Goal: Communication & Community: Answer question/provide support

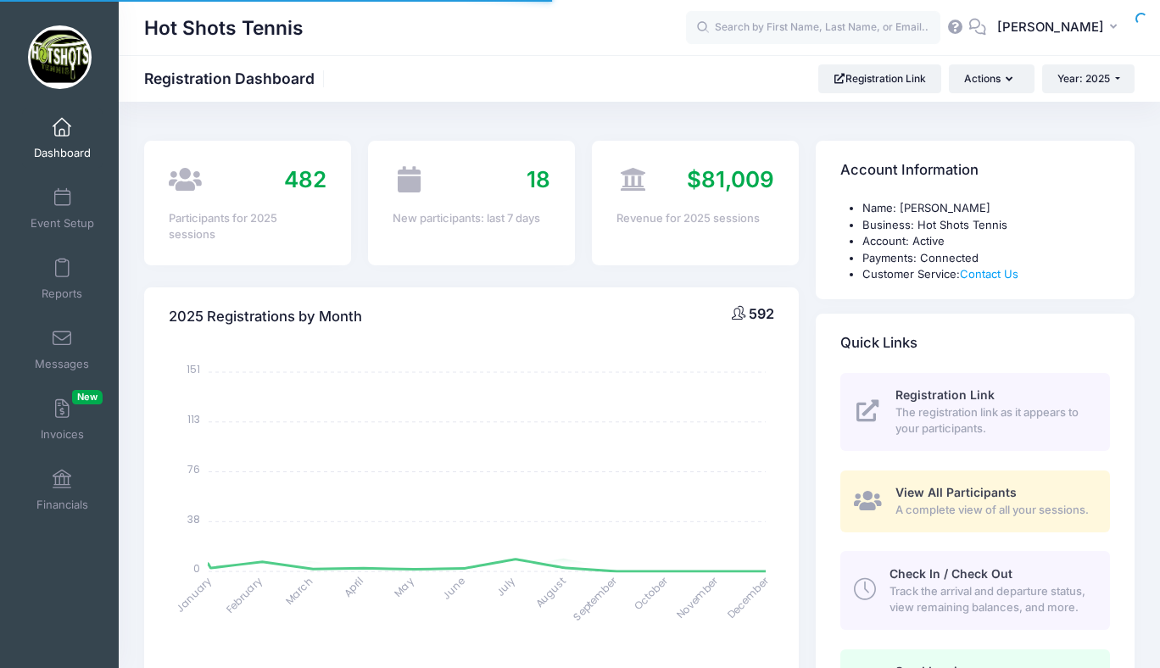
select select
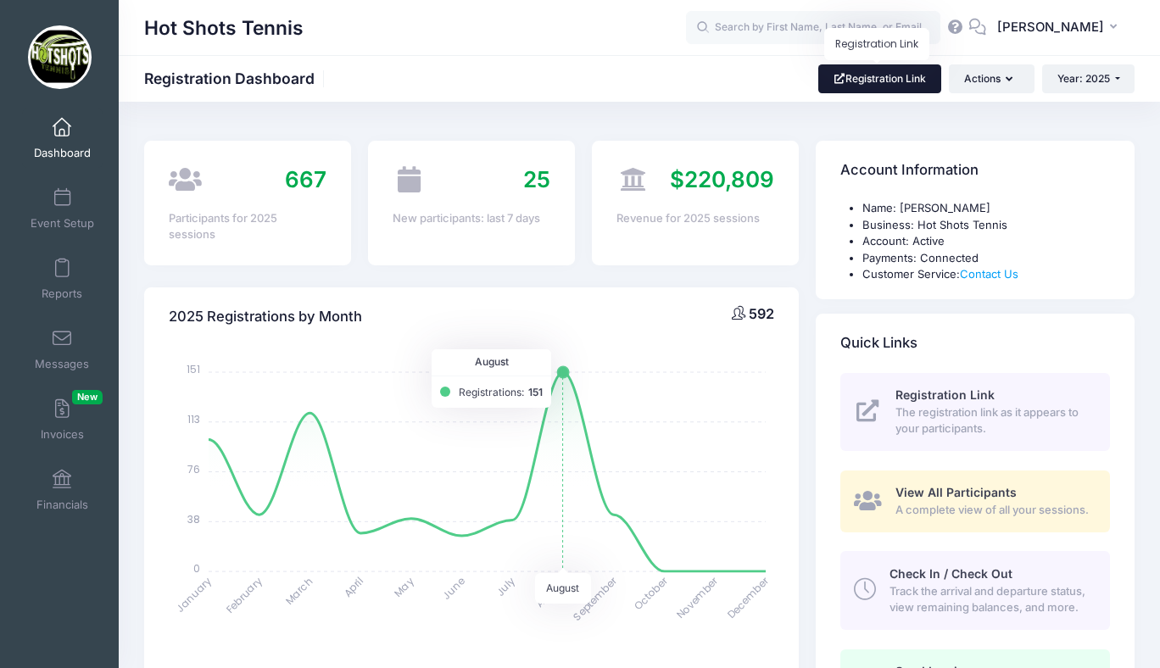
click at [873, 81] on link "Registration Link" at bounding box center [879, 78] width 123 height 29
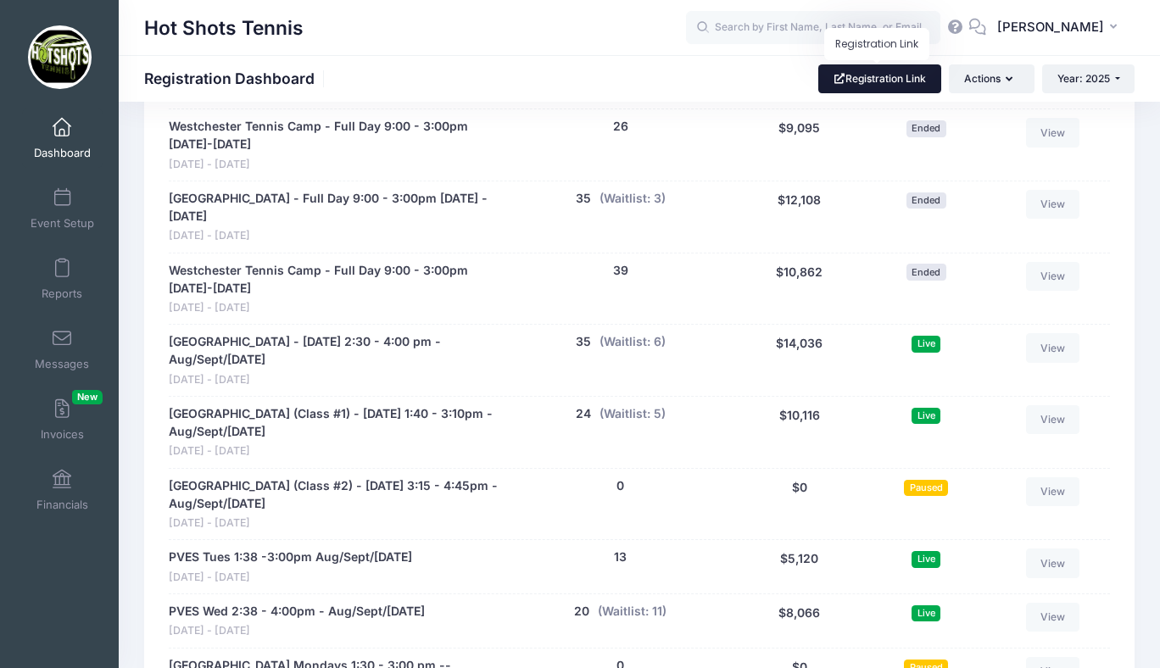
scroll to position [3240, 0]
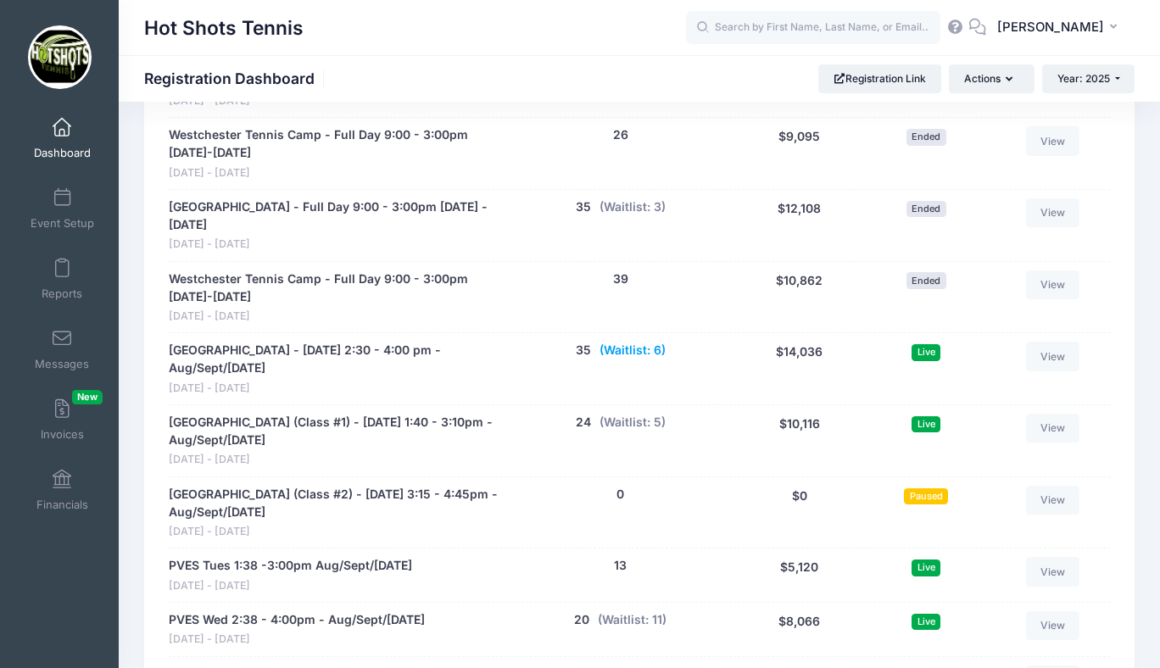
click at [626, 354] on button "(Waitlist: 6)" at bounding box center [633, 351] width 66 height 18
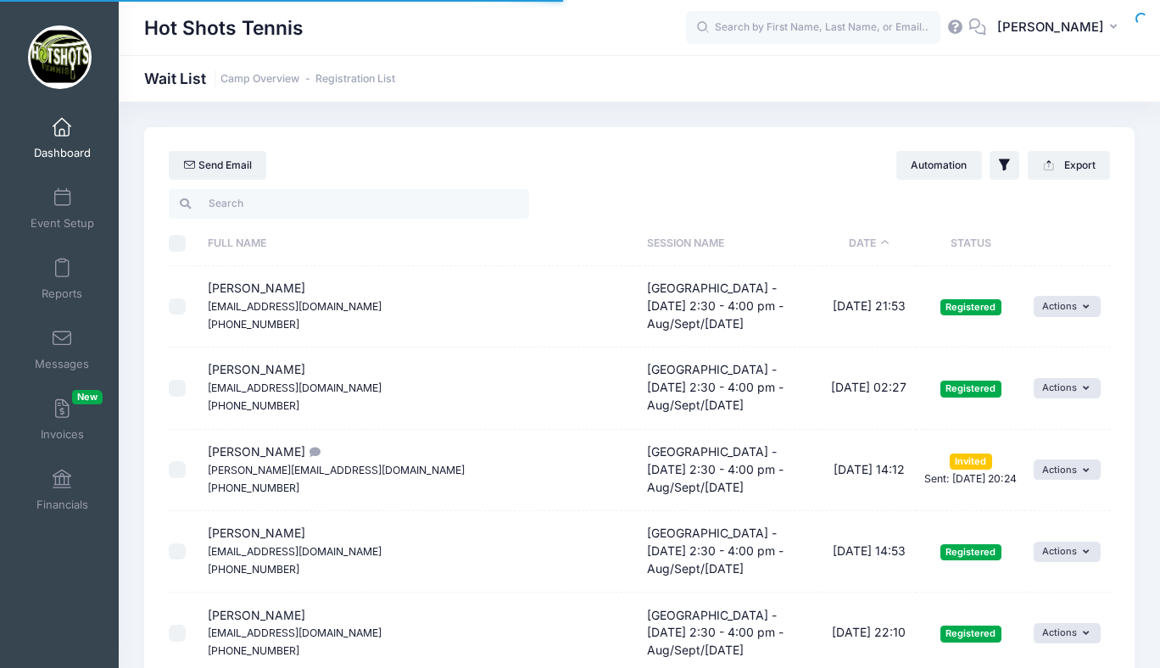
select select "50"
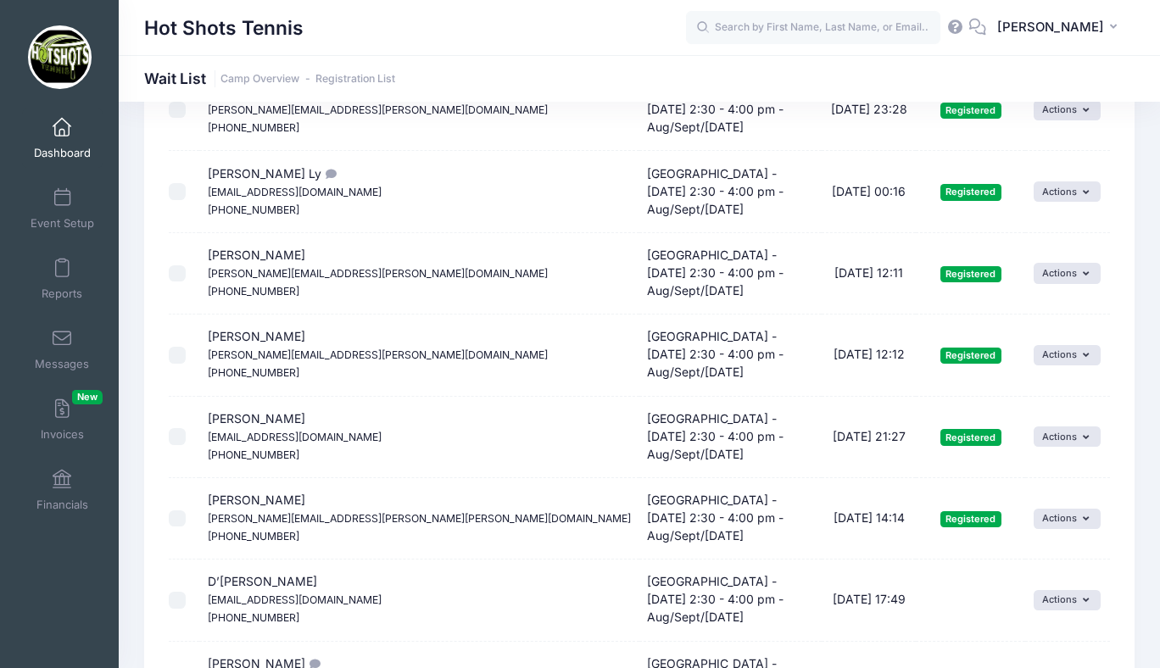
scroll to position [1113, 0]
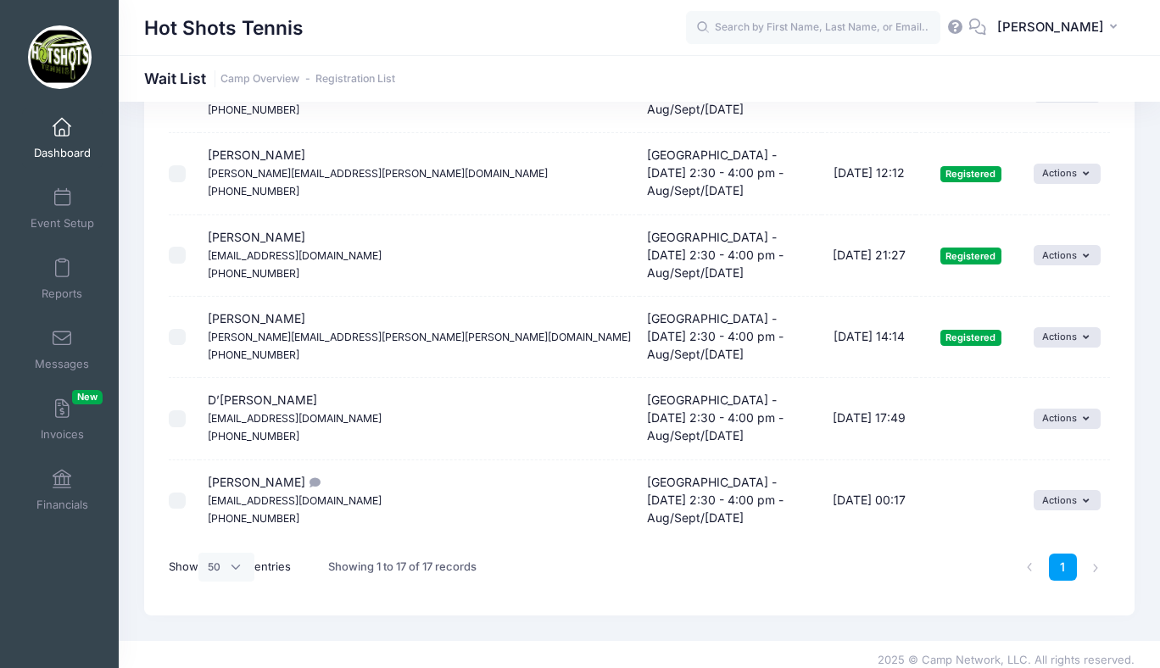
click at [172, 500] on input "checkbox" at bounding box center [177, 501] width 17 height 17
checkbox input "true"
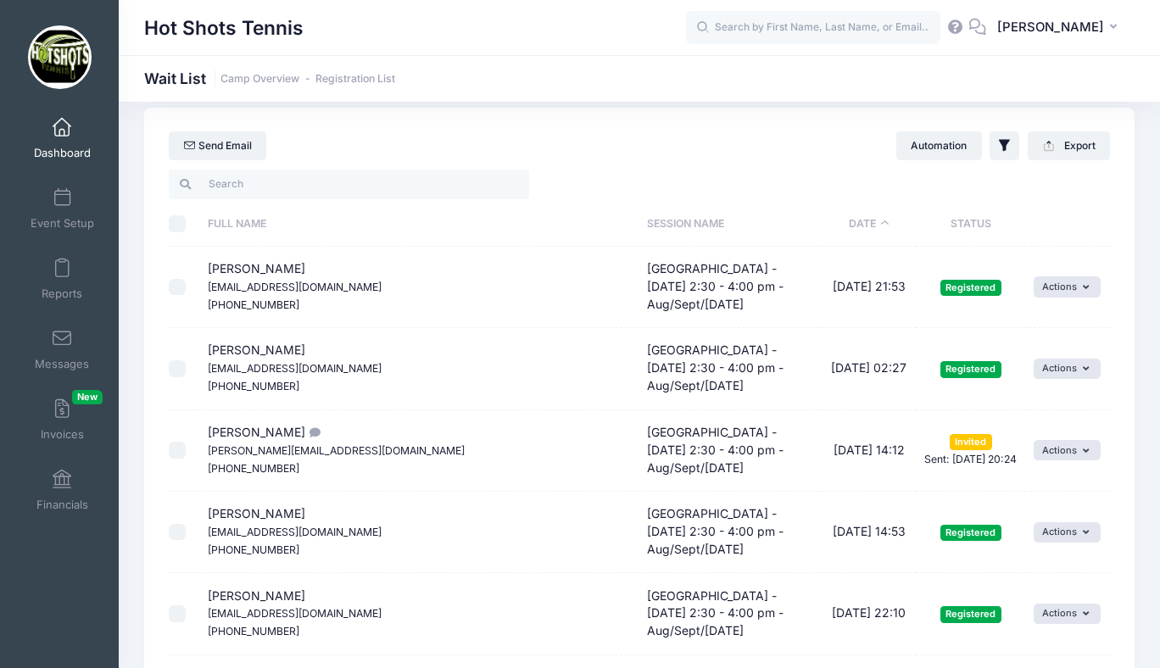
scroll to position [0, 0]
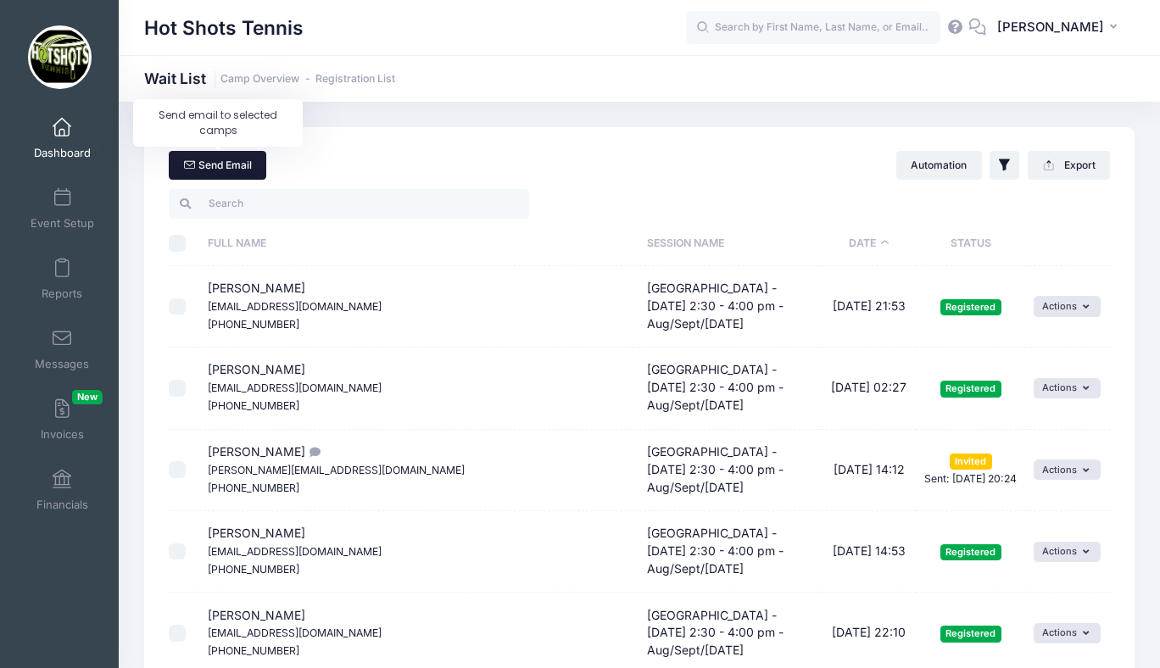
click at [230, 169] on link "Send Email" at bounding box center [218, 165] width 98 height 29
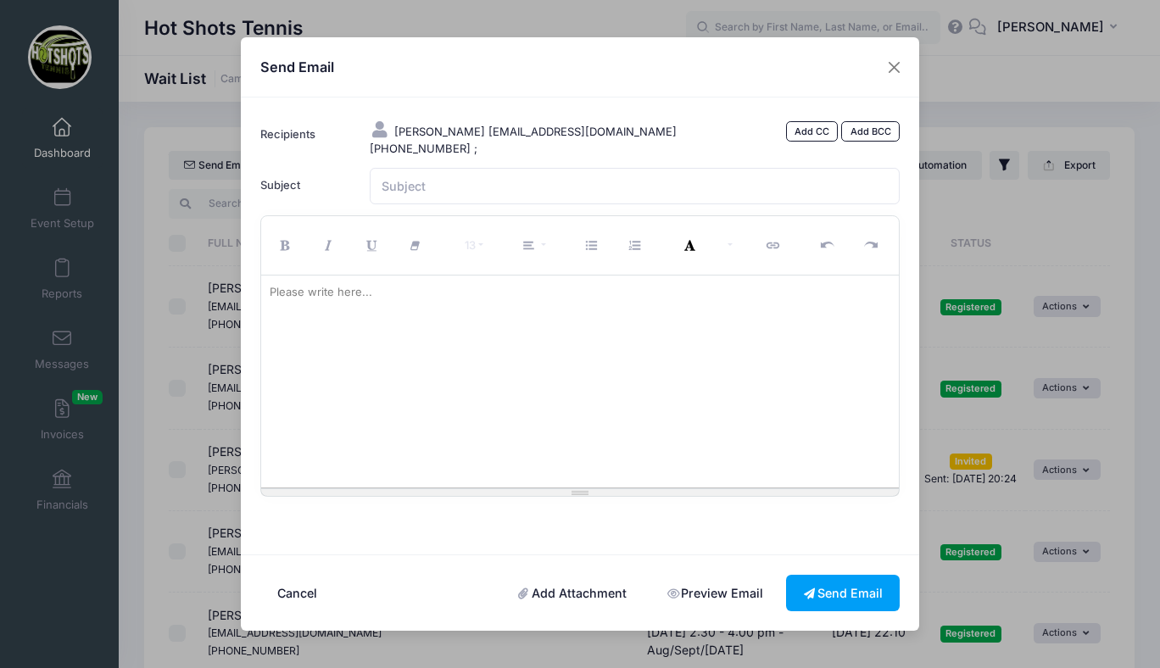
click at [376, 304] on div "Please write here..." at bounding box center [321, 293] width 120 height 34
click at [411, 187] on input "Subject" at bounding box center [635, 186] width 531 height 36
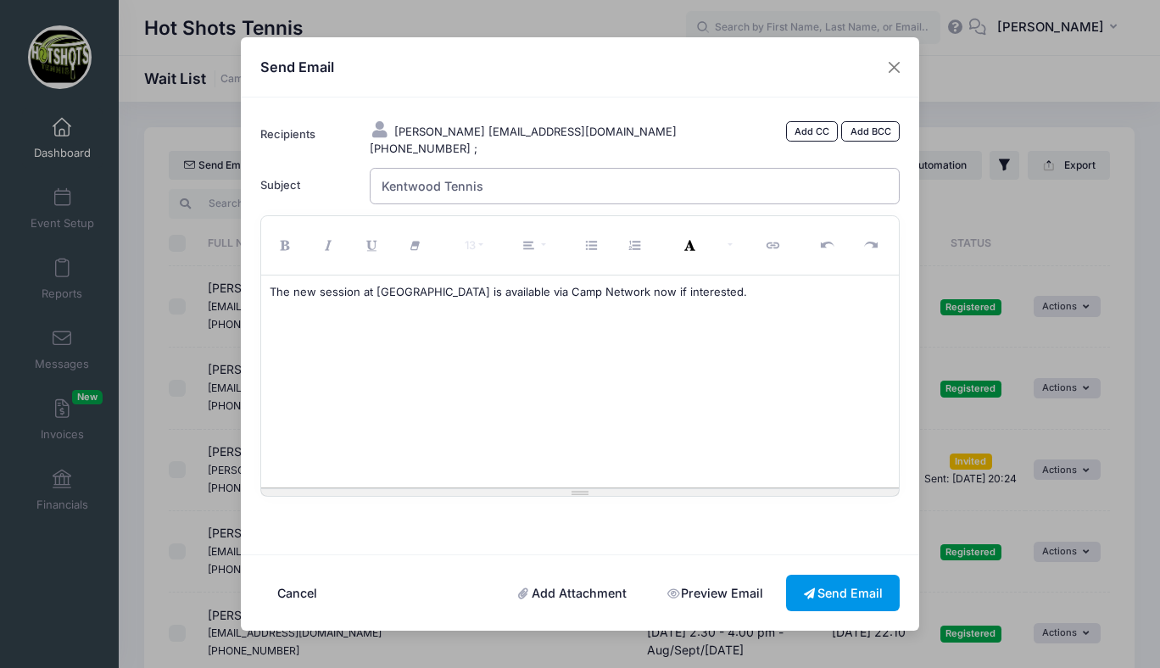
type input "Kentwood Tennis"
click at [841, 589] on button "Send Email" at bounding box center [843, 593] width 114 height 36
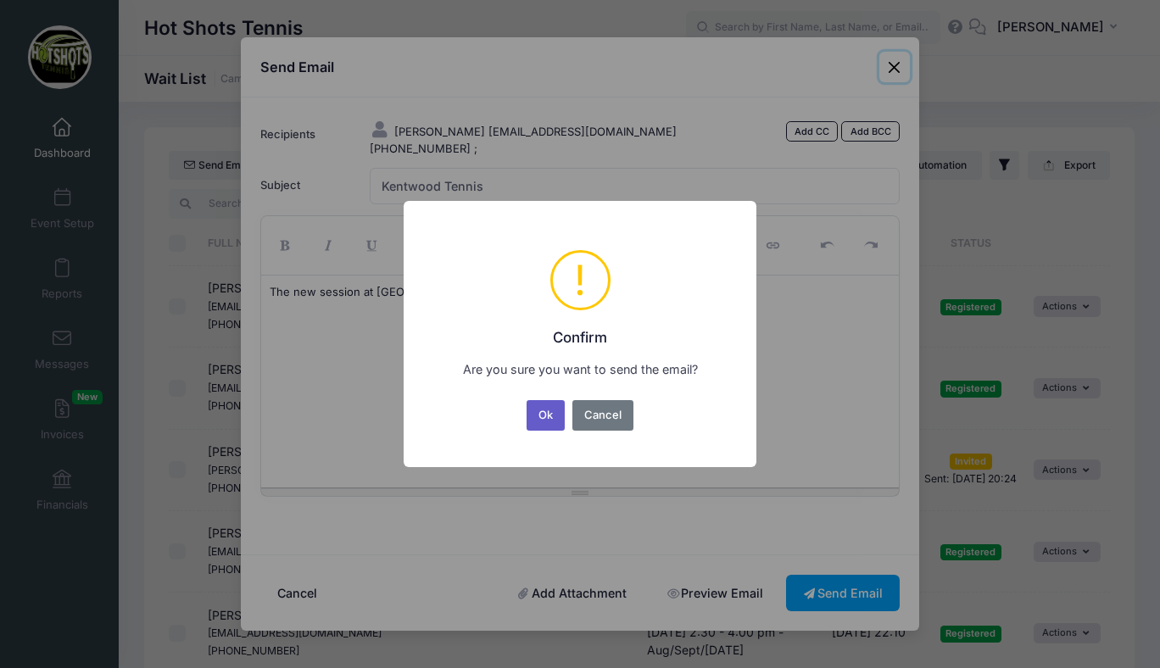
click at [554, 414] on button "Ok" at bounding box center [546, 415] width 39 height 31
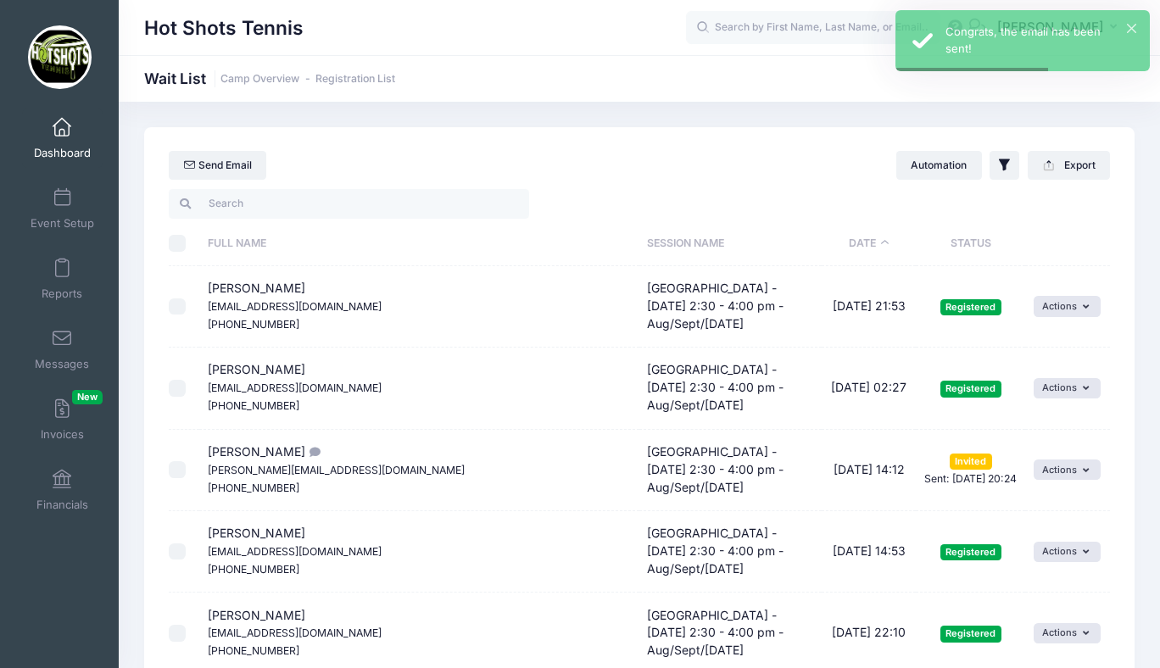
click at [62, 131] on span at bounding box center [62, 128] width 0 height 19
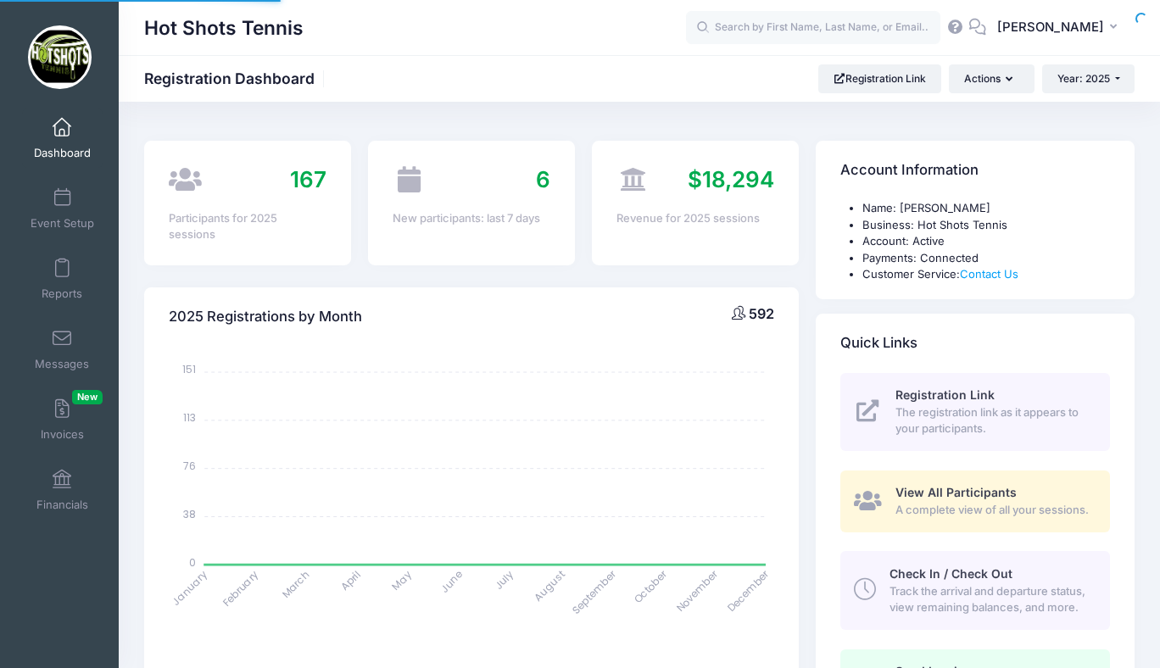
select select
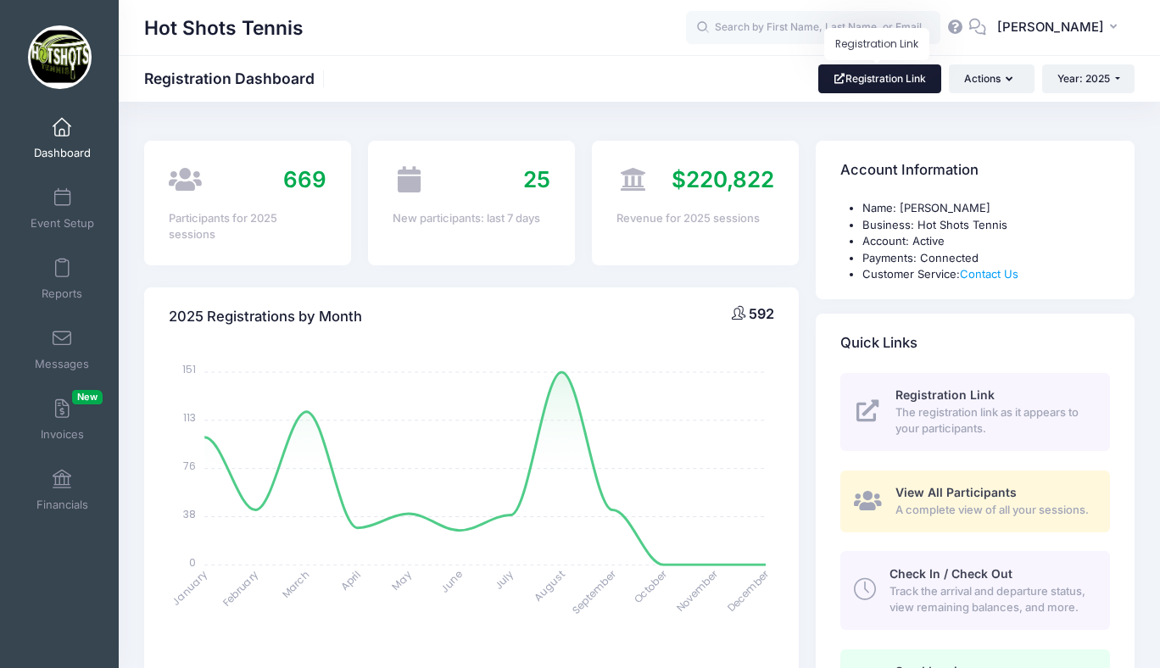
click at [851, 78] on link "Registration Link" at bounding box center [879, 78] width 123 height 29
